Goal: Find specific page/section: Find specific page/section

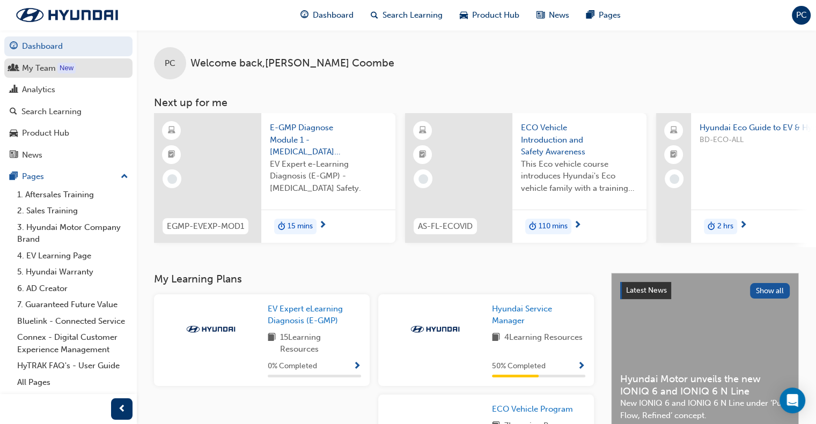
click at [22, 66] on div "My Team" at bounding box center [39, 68] width 34 height 12
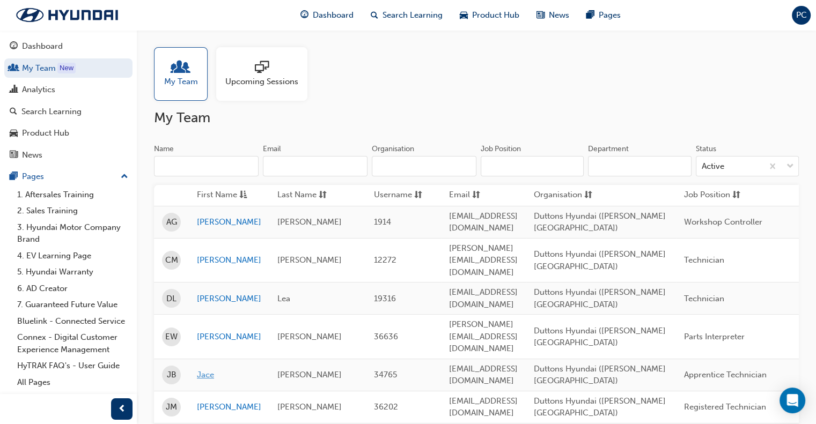
click at [204, 369] on link "Jace" at bounding box center [229, 375] width 64 height 12
